Goal: Find specific page/section: Find specific page/section

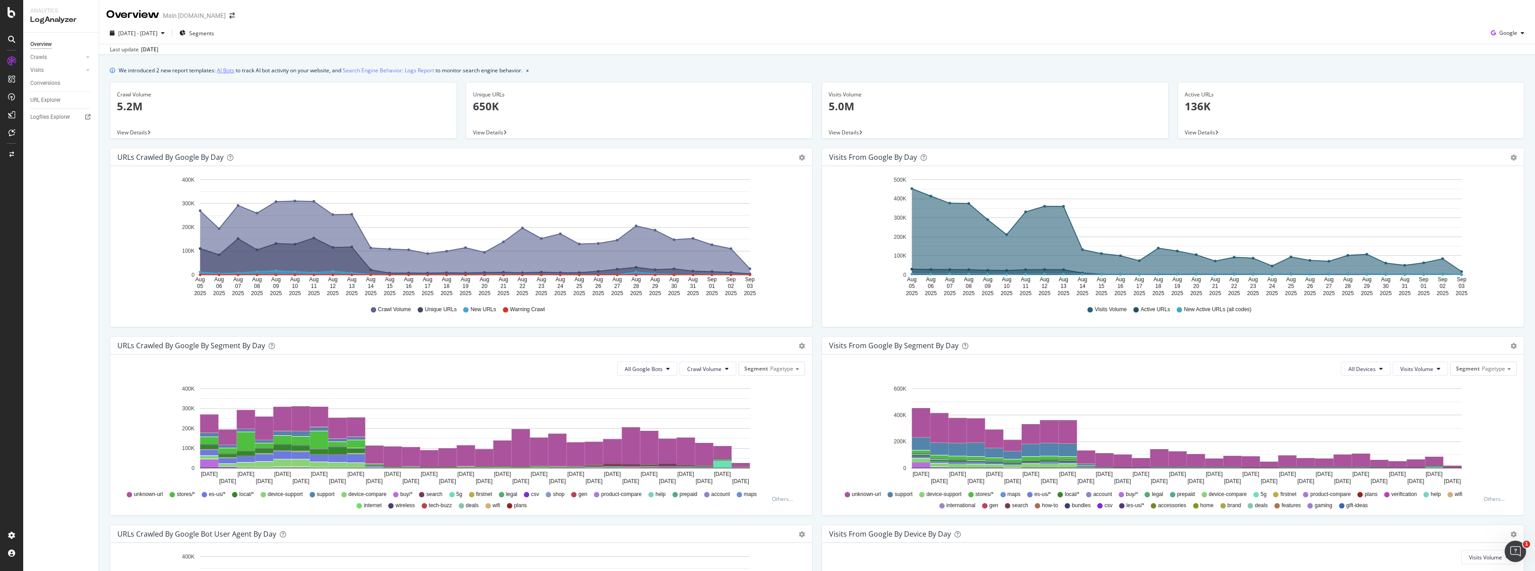
click at [229, 69] on link "AI Bots" at bounding box center [225, 70] width 17 height 9
